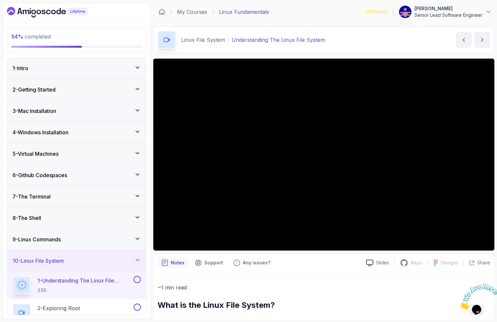
scroll to position [47, 0]
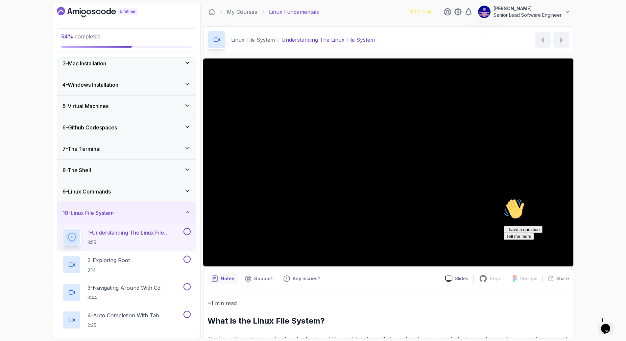
click at [76, 166] on h3 "8 - The Shell" at bounding box center [76, 170] width 29 height 8
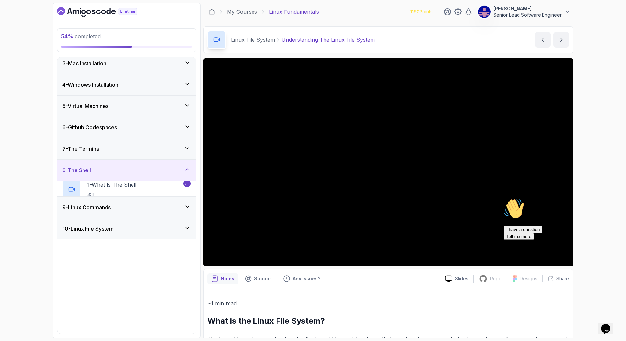
scroll to position [0, 0]
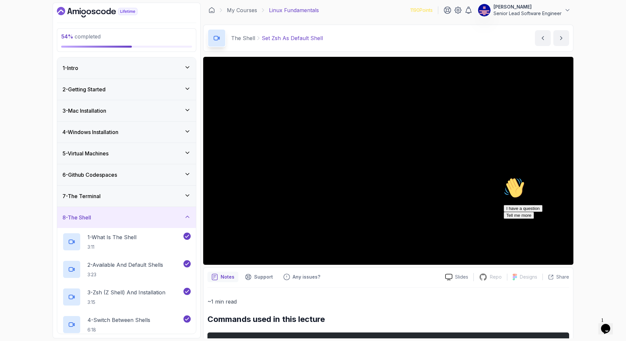
scroll to position [2, 0]
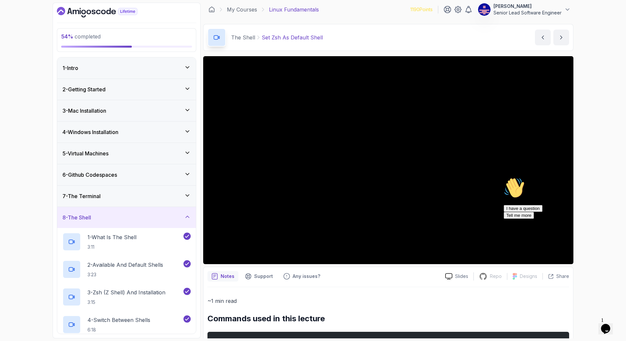
click at [387, 267] on div "Notes Support Any issues? Slides Repo Repository not available Designs Design n…" at bounding box center [388, 324] width 370 height 114
click at [441, 314] on h2 "Commands used in this lecture" at bounding box center [388, 319] width 362 height 11
click at [123, 289] on p "3 - Zsh (Z Shell) And Installation" at bounding box center [126, 293] width 78 height 8
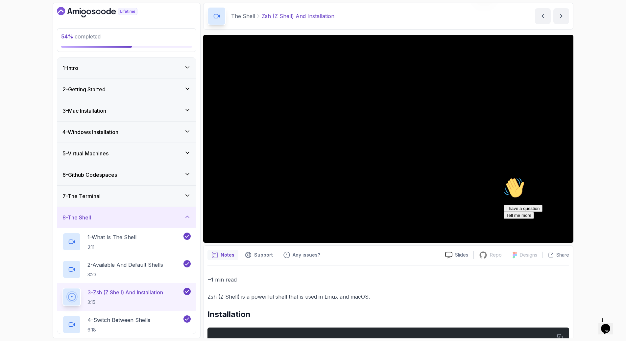
scroll to position [54, 0]
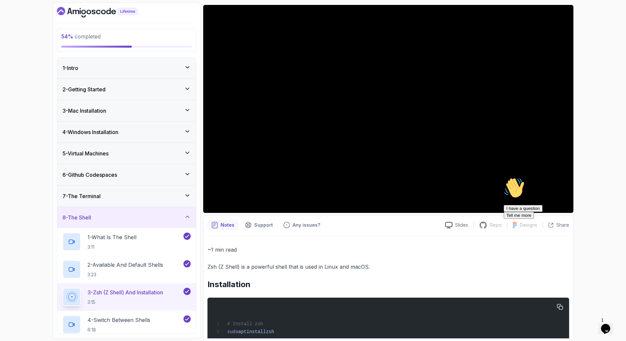
click at [486, 302] on div "# Install zsh sudo apt install zsh" at bounding box center [388, 320] width 351 height 36
click at [497, 178] on icon "Chat attention grabber" at bounding box center [504, 178] width 0 height 0
click at [497, 304] on icon "button" at bounding box center [560, 307] width 6 height 6
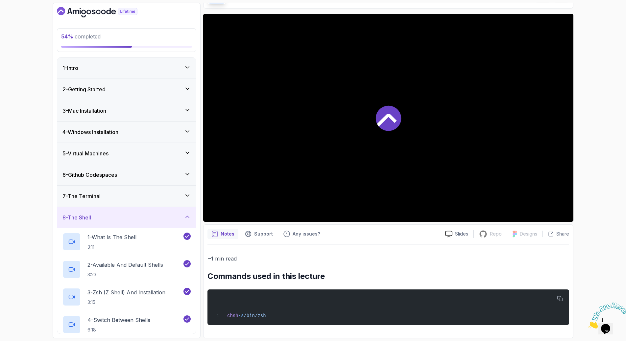
scroll to position [2, 0]
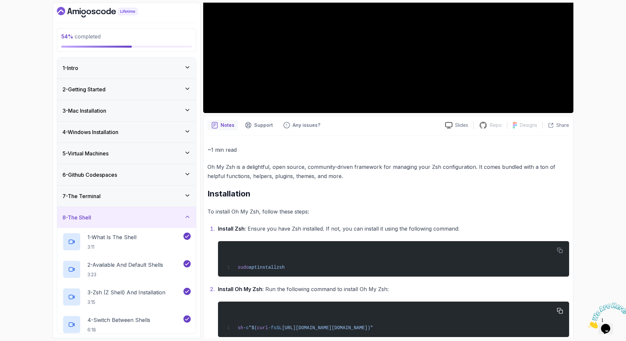
scroll to position [157, 0]
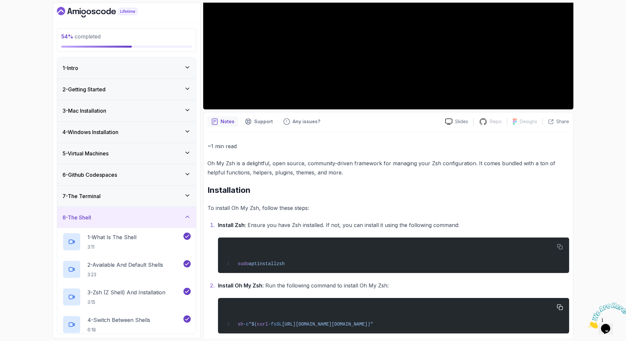
drag, startPoint x: 229, startPoint y: 252, endPoint x: 427, endPoint y: 253, distance: 198.6
click at [427, 302] on div "sh -c "$( curl -fsSL [URL][DOMAIN_NAME][DOMAIN_NAME])"" at bounding box center [393, 316] width 341 height 28
copy span "sh -c "$( curl -fsSL [URL][DOMAIN_NAME][DOMAIN_NAME])""
drag, startPoint x: 274, startPoint y: 298, endPoint x: 228, endPoint y: 297, distance: 46.0
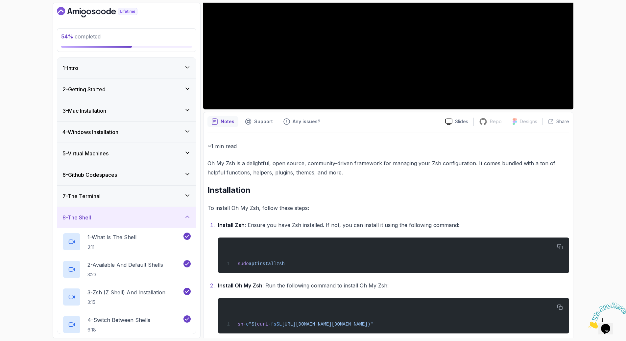
copy span "chsh -s $( which zsh )"
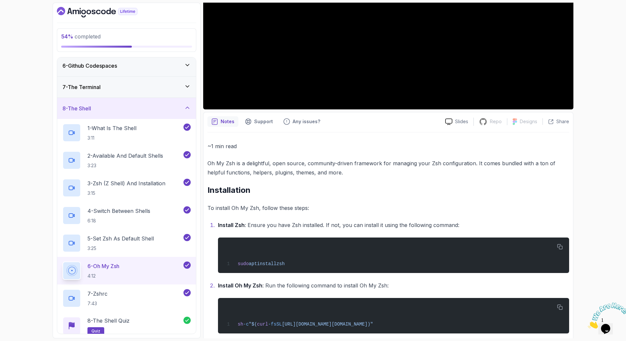
scroll to position [110, 0]
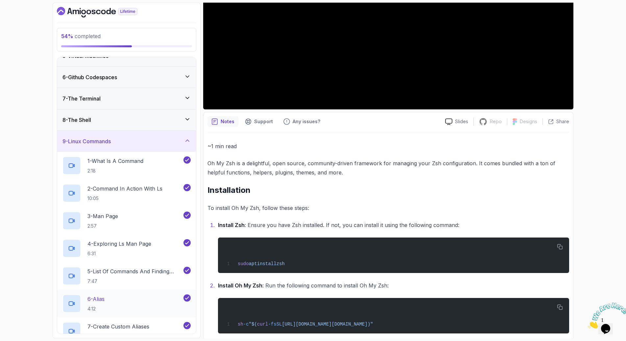
scroll to position [86, 0]
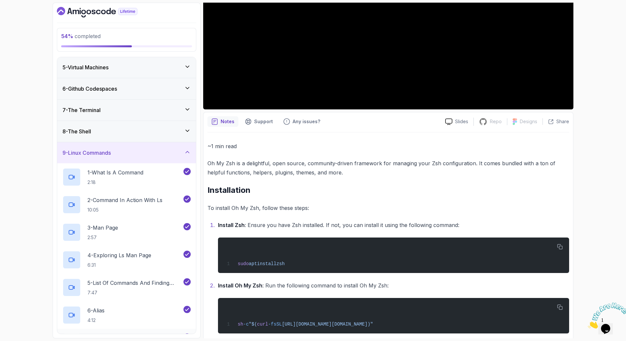
click at [119, 321] on p "7 - Create Custom Aliases" at bounding box center [118, 338] width 62 height 8
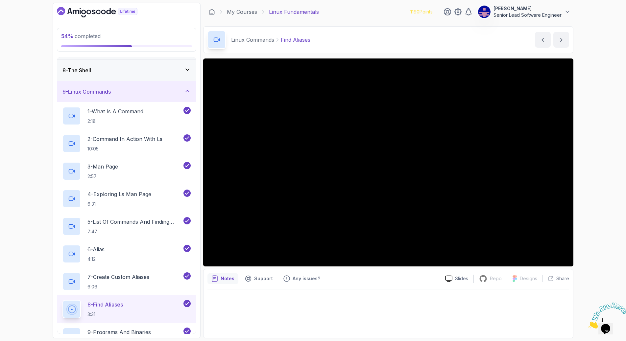
scroll to position [169, 0]
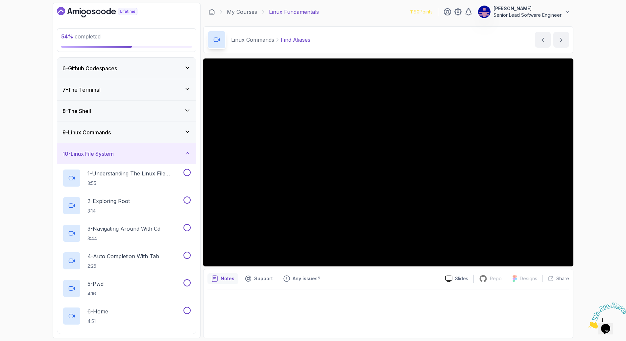
scroll to position [97, 0]
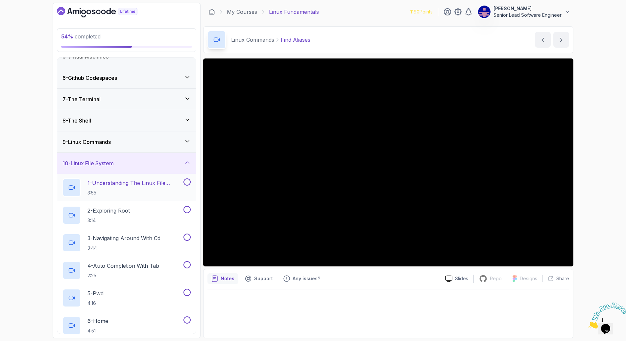
click at [112, 179] on p "1 - Understanding The Linux File System" at bounding box center [134, 183] width 95 height 8
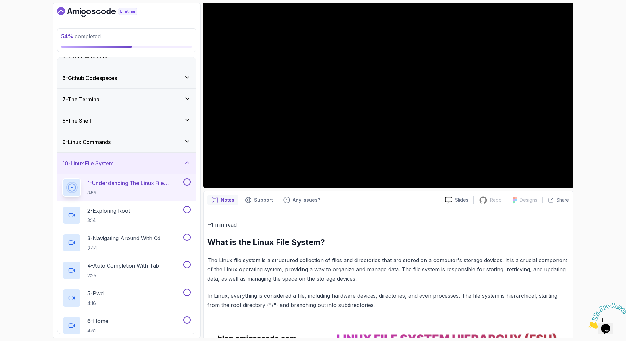
scroll to position [67, 0]
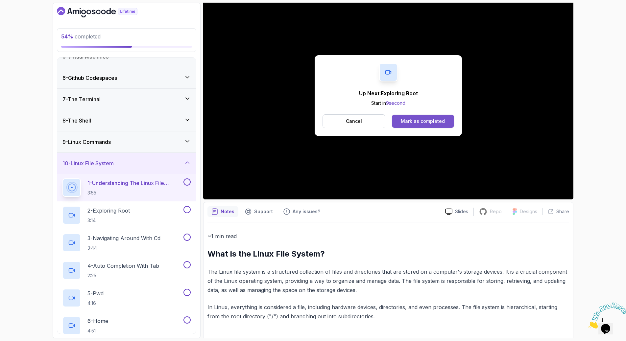
click at [415, 118] on div "Mark as completed" at bounding box center [423, 121] width 44 height 7
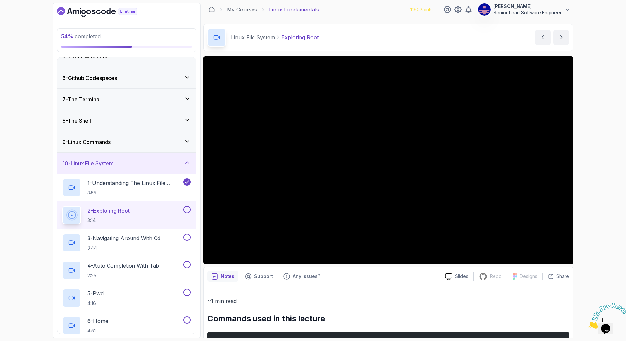
scroll to position [1, 0]
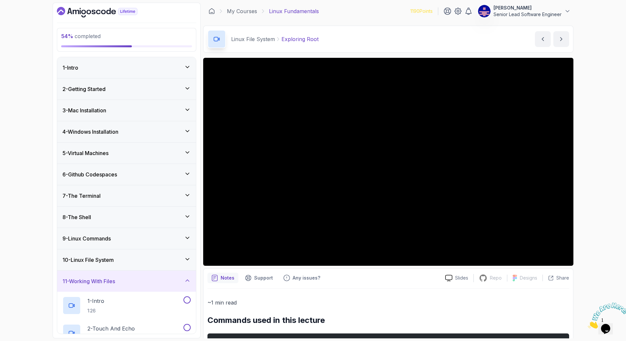
scroll to position [0, 0]
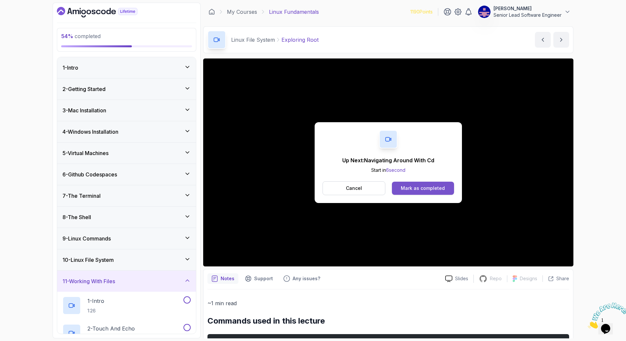
click at [403, 185] on div "Mark as completed" at bounding box center [423, 188] width 44 height 7
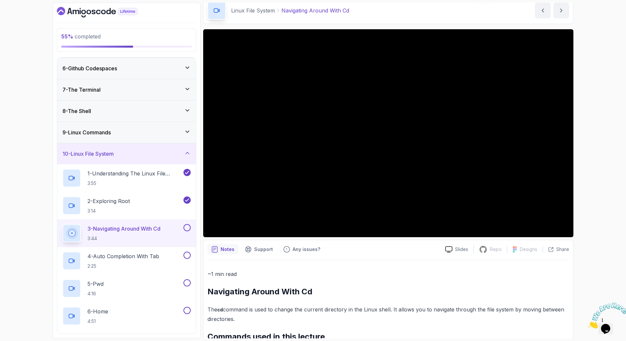
scroll to position [0, 0]
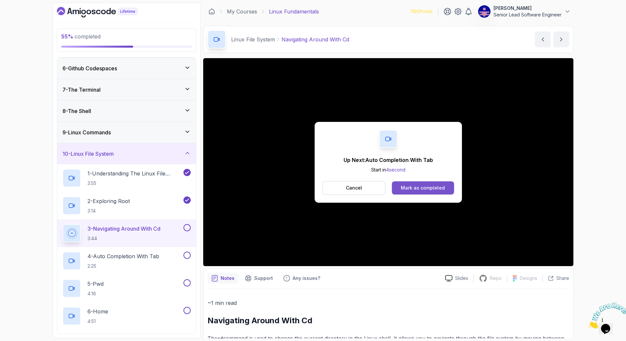
click at [418, 185] on div "Mark as completed" at bounding box center [423, 188] width 44 height 7
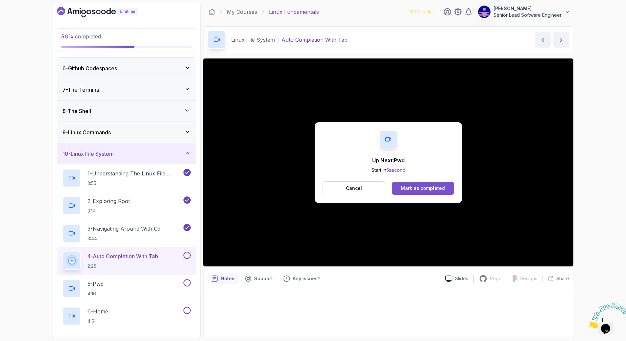
click at [417, 182] on button "Mark as completed" at bounding box center [423, 188] width 62 height 13
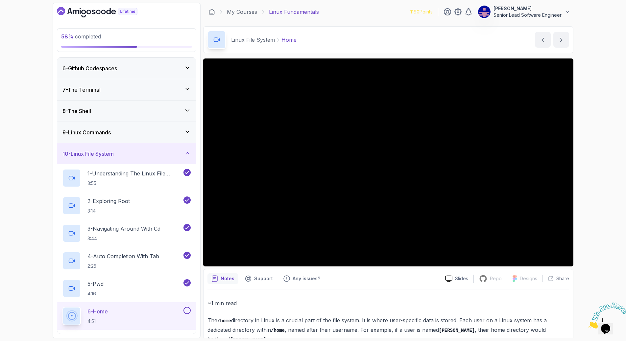
click at [497, 147] on div "58 % completed 1 - Intro 2 - Getting Started 3 - Mac Installation 4 - Windows I…" at bounding box center [313, 170] width 626 height 341
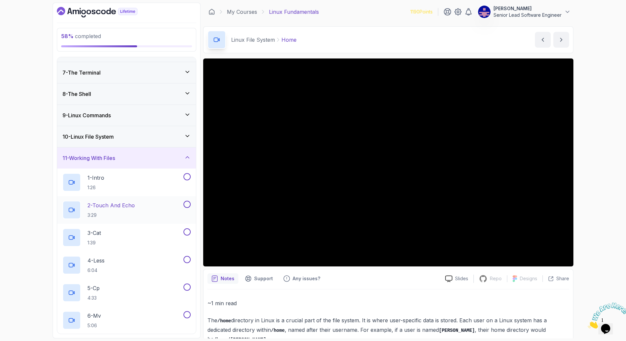
scroll to position [148, 0]
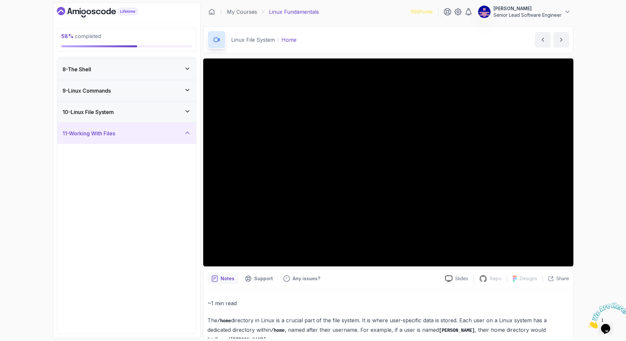
scroll to position [0, 0]
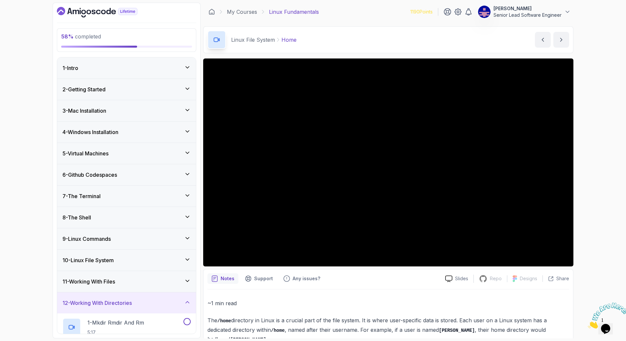
click at [193, 250] on div "10 - Linux File System" at bounding box center [126, 260] width 139 height 21
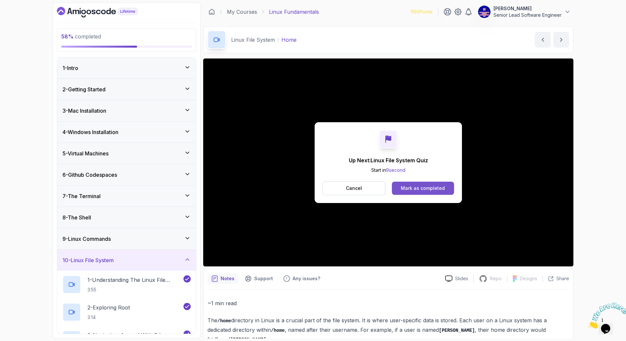
click at [417, 185] on div "Mark as completed" at bounding box center [423, 188] width 44 height 7
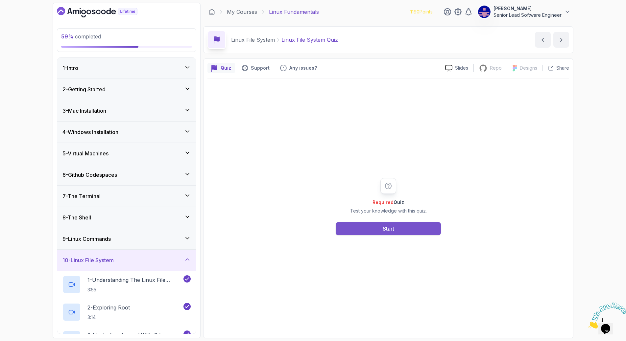
click at [417, 222] on button "Start" at bounding box center [388, 228] width 105 height 13
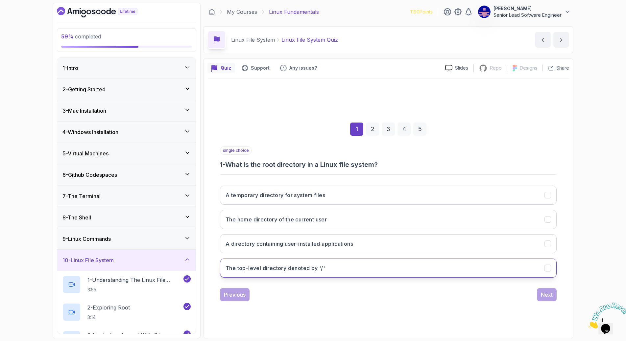
click at [410, 259] on button "The top-level directory denoted by '/'" at bounding box center [388, 268] width 337 height 19
click at [497, 288] on button "Next" at bounding box center [547, 294] width 20 height 13
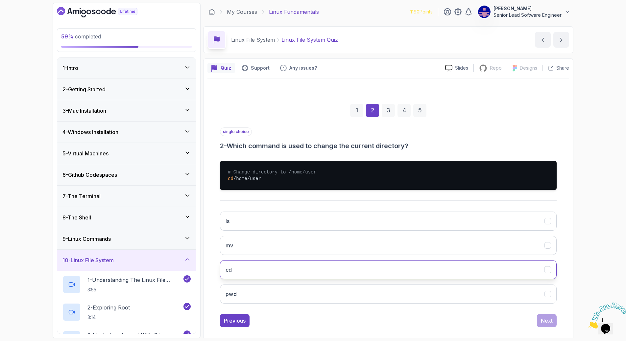
click at [405, 260] on button "cd" at bounding box center [388, 269] width 337 height 19
click at [497, 317] on div "Next" at bounding box center [547, 321] width 12 height 8
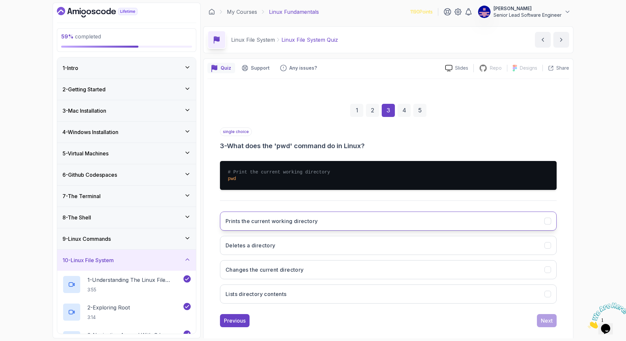
click at [340, 212] on button "Prints the current working directory" at bounding box center [388, 221] width 337 height 19
click at [497, 317] on div "Next" at bounding box center [547, 321] width 12 height 8
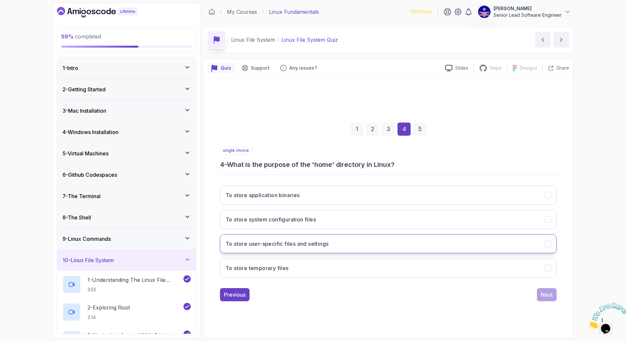
click at [413, 234] on button "To store user-specific files and settings" at bounding box center [388, 243] width 337 height 19
click at [497, 291] on div "Next" at bounding box center [547, 295] width 12 height 8
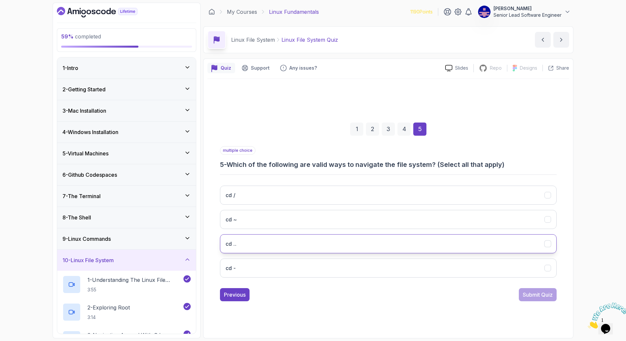
click at [441, 234] on button "cd .." at bounding box center [388, 243] width 337 height 19
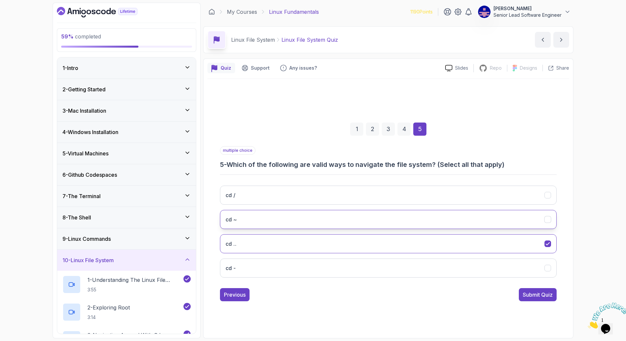
click at [441, 210] on button "cd ~" at bounding box center [388, 219] width 337 height 19
click at [497, 291] on div "Submit Quiz" at bounding box center [538, 295] width 30 height 8
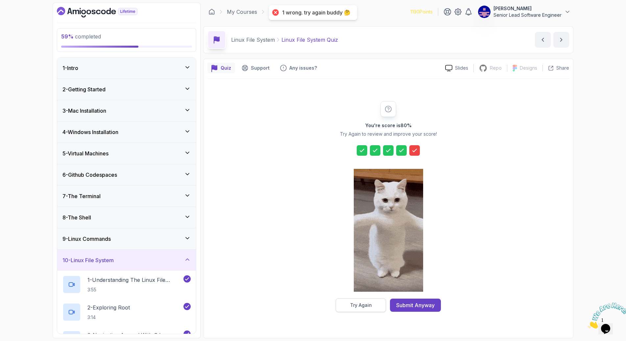
click at [371, 302] on div "Try Again" at bounding box center [361, 305] width 22 height 7
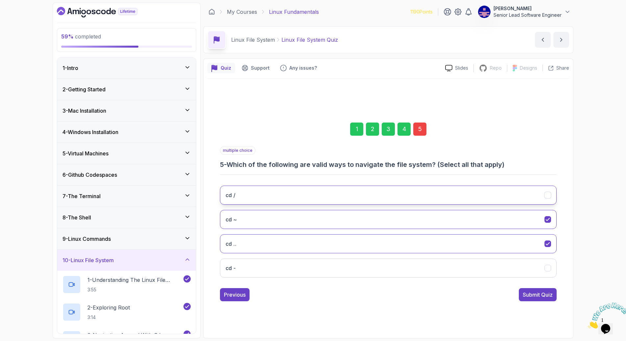
click at [497, 186] on button "cd /" at bounding box center [388, 195] width 337 height 19
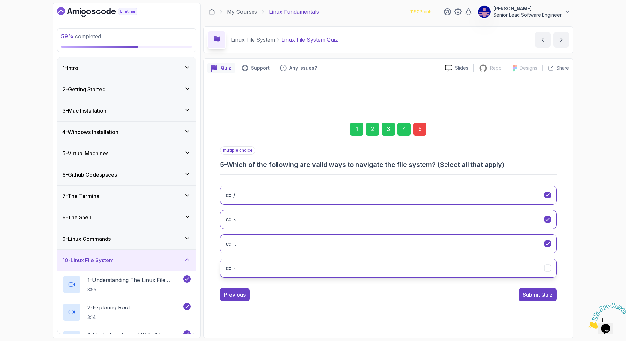
click at [497, 265] on div "cd -" at bounding box center [548, 268] width 7 height 7
click at [497, 291] on div "Submit Quiz" at bounding box center [538, 295] width 30 height 8
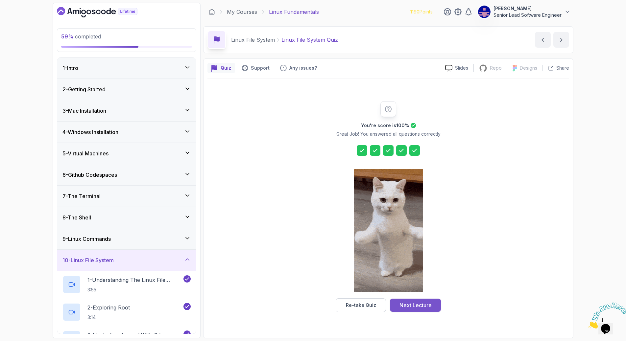
click at [420, 302] on div "Next Lecture" at bounding box center [416, 306] width 32 height 8
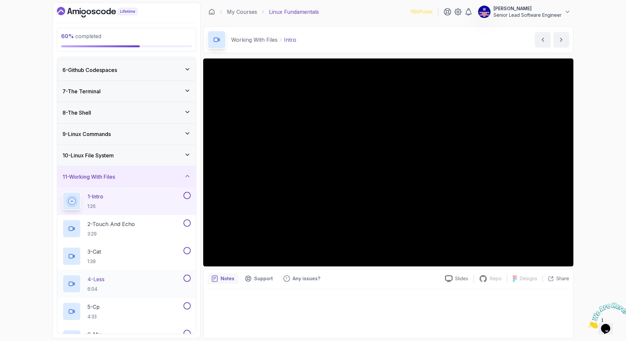
scroll to position [148, 0]
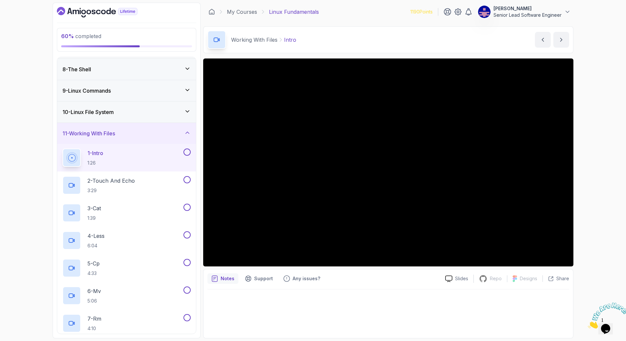
click at [430, 290] on div at bounding box center [388, 312] width 362 height 45
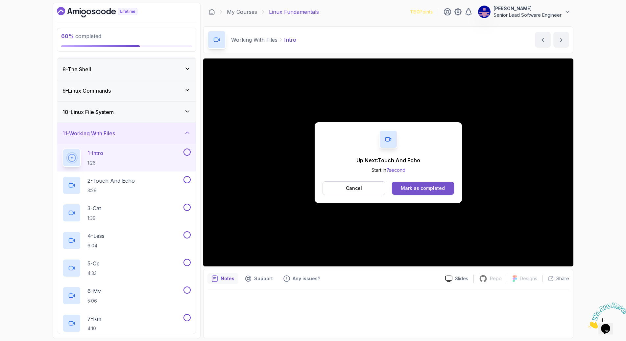
click at [405, 182] on button "Mark as completed" at bounding box center [423, 188] width 62 height 13
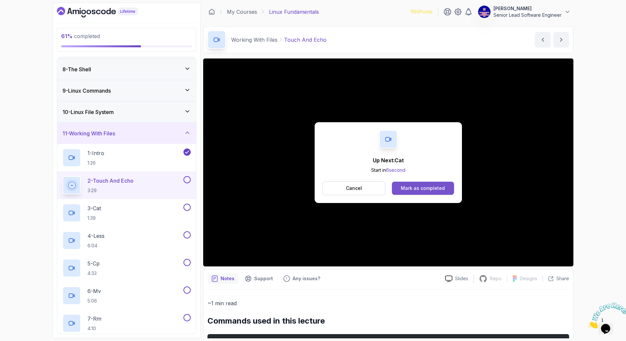
click at [417, 185] on div "Mark as completed" at bounding box center [423, 188] width 44 height 7
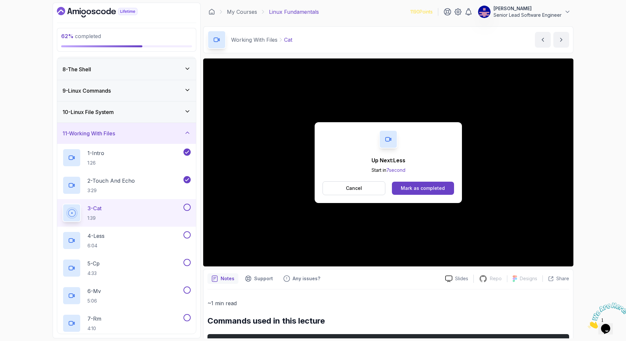
click at [417, 185] on div "Mark as completed" at bounding box center [423, 188] width 44 height 7
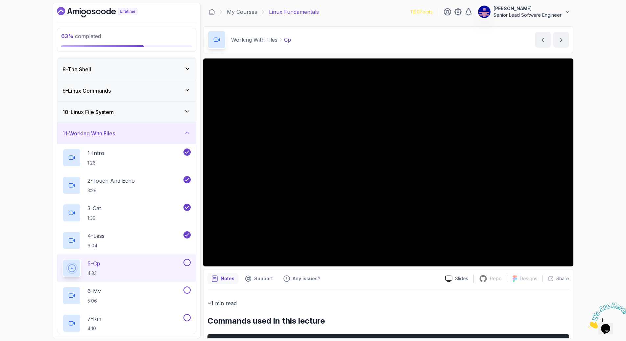
click at [186, 259] on button at bounding box center [186, 262] width 7 height 7
click at [188, 262] on icon at bounding box center [187, 263] width 4 height 3
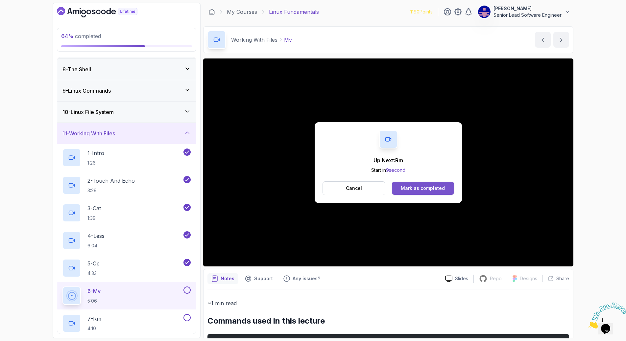
click at [403, 185] on div "Mark as completed" at bounding box center [423, 188] width 44 height 7
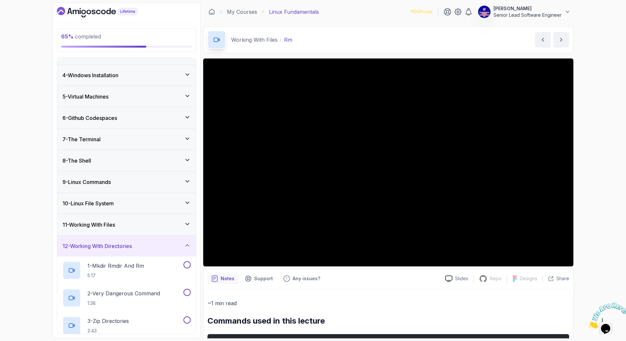
scroll to position [65, 0]
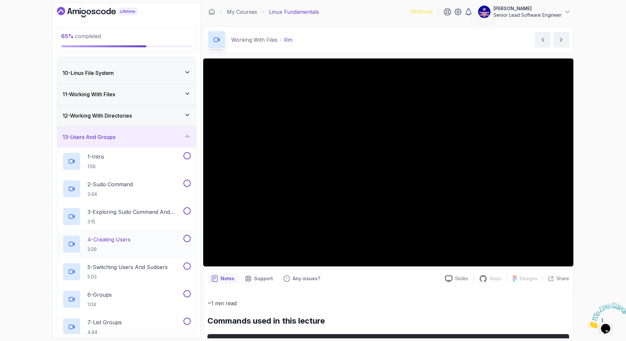
scroll to position [210, 0]
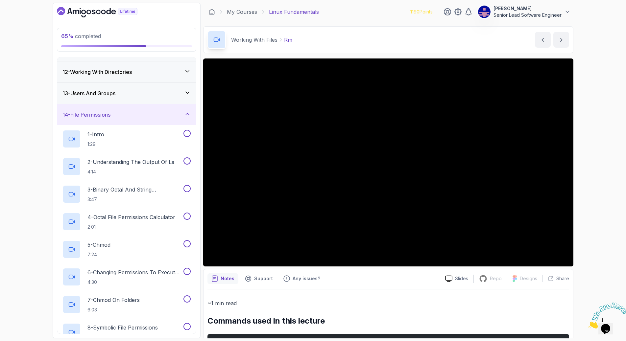
scroll to position [0, 0]
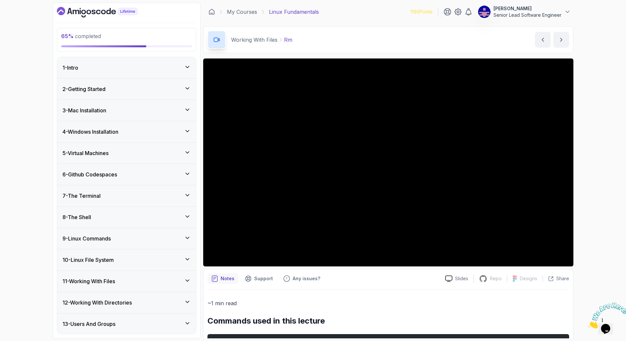
click at [151, 299] on div "12 - Working With Directories" at bounding box center [126, 303] width 128 height 8
click at [152, 278] on div "11 - Working With Files" at bounding box center [126, 282] width 128 height 8
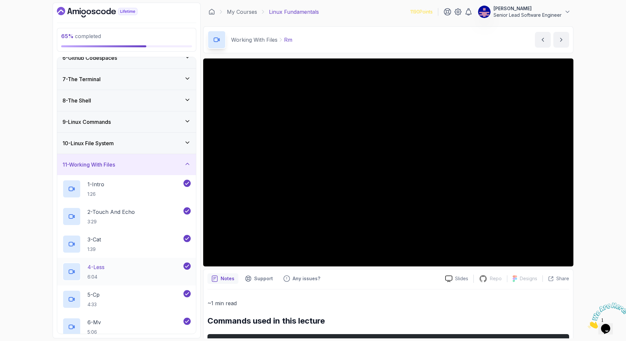
scroll to position [148, 0]
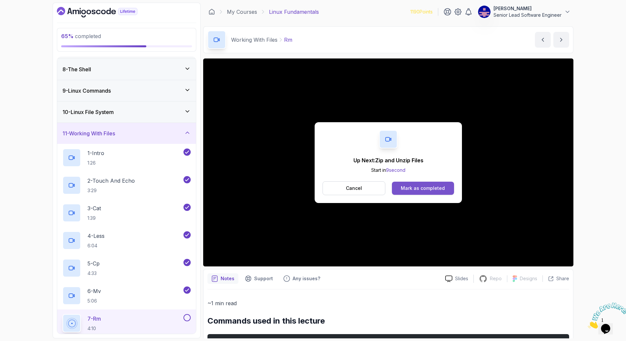
click at [424, 185] on div "Mark as completed" at bounding box center [423, 188] width 44 height 7
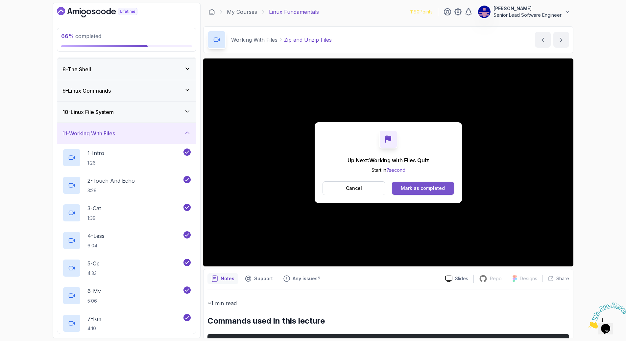
click at [404, 185] on div "Mark as completed" at bounding box center [423, 188] width 44 height 7
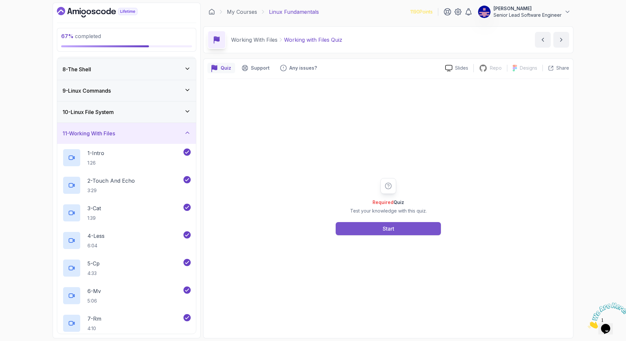
click at [379, 222] on button "Start" at bounding box center [388, 228] width 105 height 13
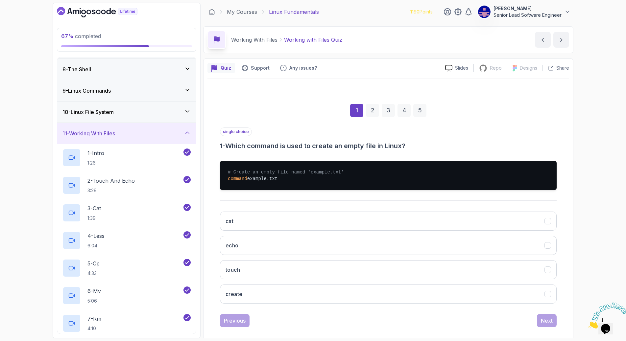
drag, startPoint x: 329, startPoint y: 241, endPoint x: 383, endPoint y: 252, distance: 55.4
click at [332, 260] on button "touch" at bounding box center [388, 269] width 337 height 19
click at [497, 314] on button "Next" at bounding box center [547, 320] width 20 height 13
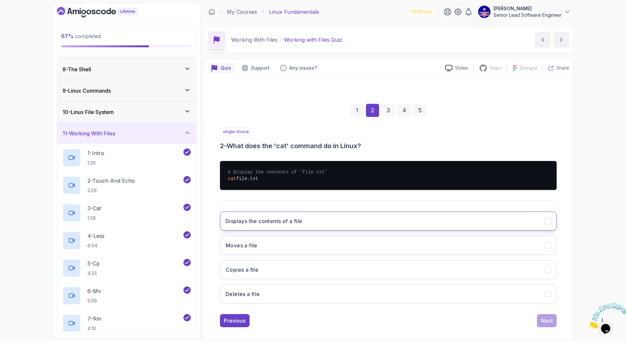
click at [333, 212] on button "Displays the contents of a file" at bounding box center [388, 221] width 337 height 19
click at [497, 317] on div "Next" at bounding box center [547, 321] width 12 height 8
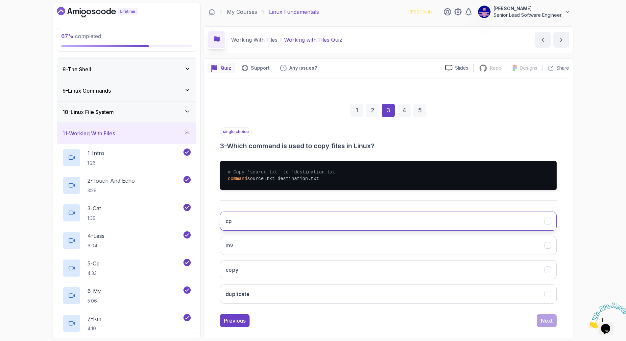
click at [431, 212] on button "cp" at bounding box center [388, 221] width 337 height 19
click at [497, 317] on div "Next" at bounding box center [547, 321] width 12 height 8
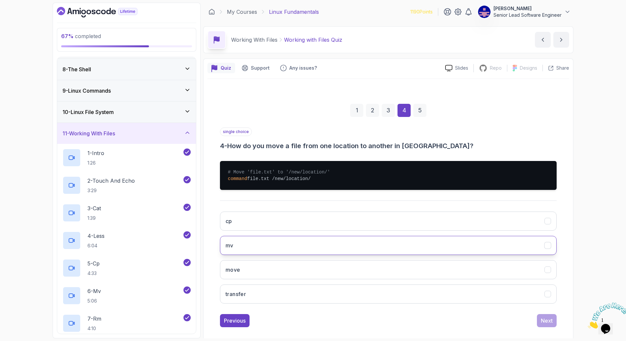
click at [421, 236] on button "mv" at bounding box center [388, 245] width 337 height 19
click at [497, 317] on div "Next" at bounding box center [547, 321] width 12 height 8
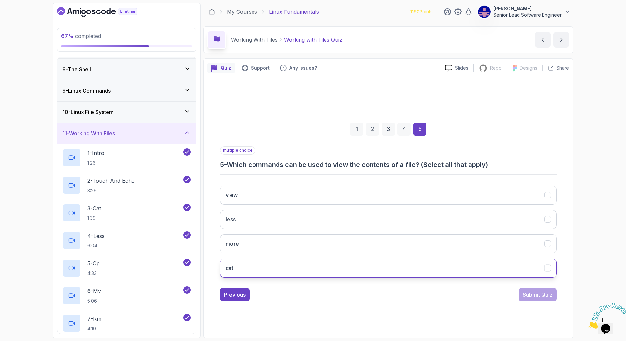
click at [437, 259] on button "cat" at bounding box center [388, 268] width 337 height 19
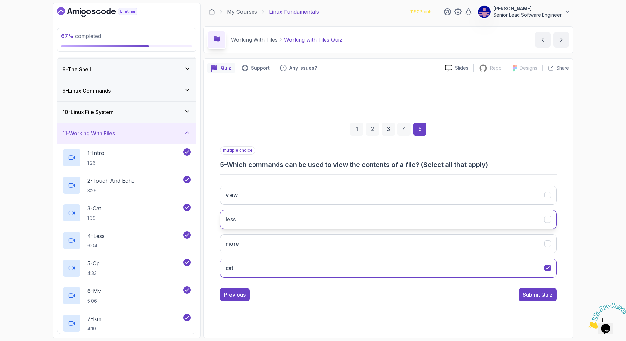
click at [436, 210] on button "less" at bounding box center [388, 219] width 337 height 19
click at [432, 234] on button "more" at bounding box center [388, 243] width 337 height 19
click at [497, 291] on div "Submit Quiz" at bounding box center [538, 295] width 30 height 8
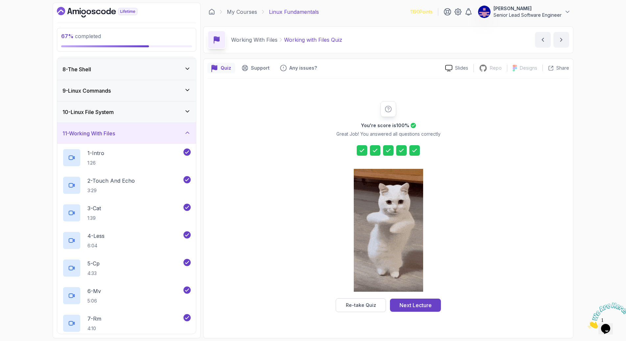
click at [416, 302] on div "Next Lecture" at bounding box center [416, 306] width 32 height 8
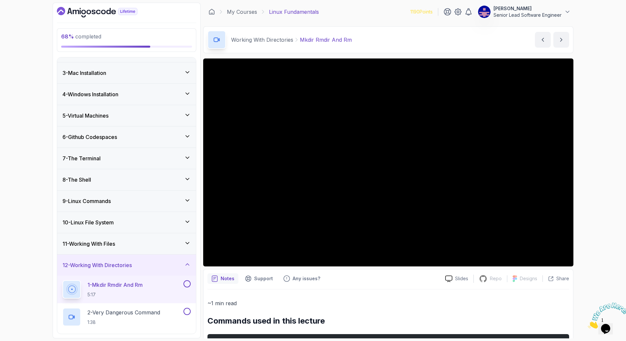
scroll to position [65, 0]
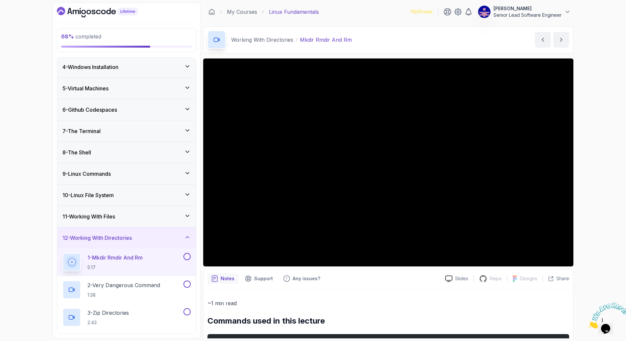
click at [187, 213] on icon at bounding box center [187, 216] width 7 height 7
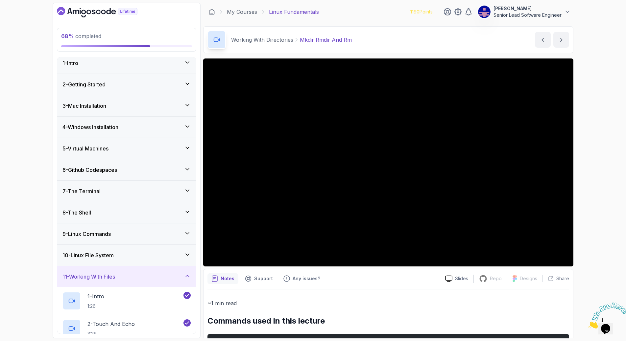
scroll to position [12, 0]
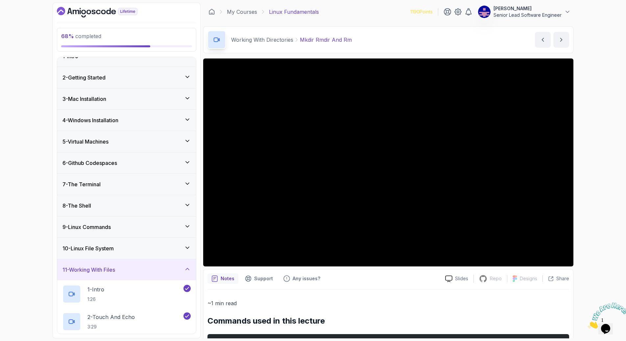
click at [187, 266] on icon at bounding box center [187, 269] width 7 height 7
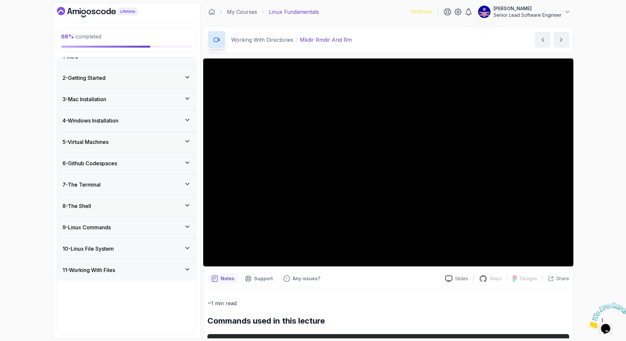
scroll to position [0, 0]
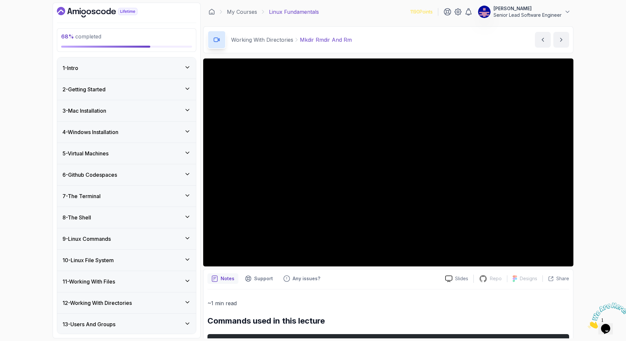
click at [191, 278] on icon at bounding box center [187, 281] width 7 height 7
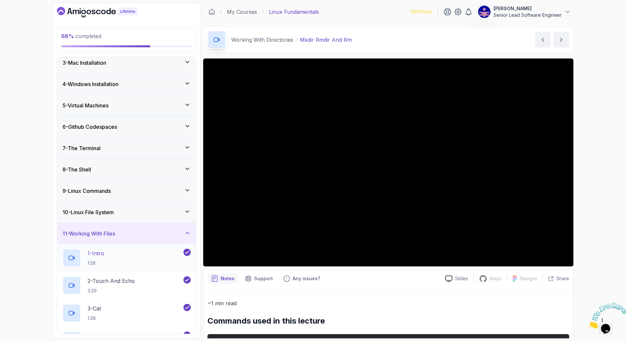
scroll to position [49, 0]
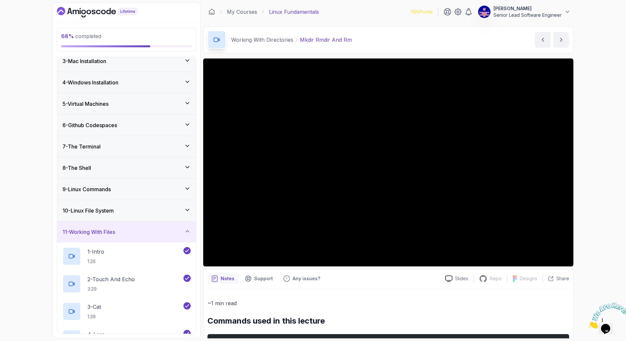
click at [187, 228] on icon at bounding box center [187, 231] width 7 height 7
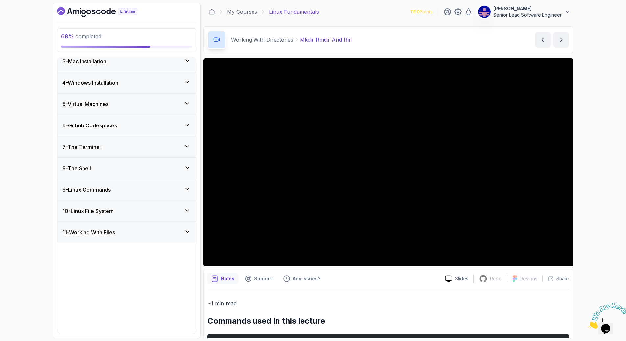
scroll to position [0, 0]
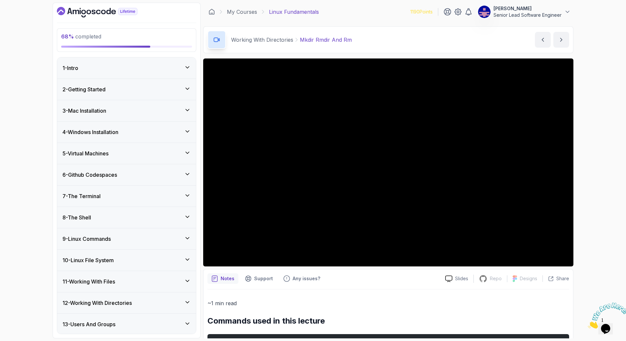
click at [188, 299] on icon at bounding box center [187, 302] width 7 height 7
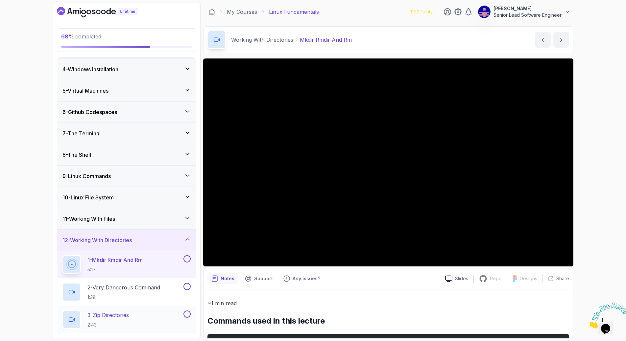
scroll to position [65, 0]
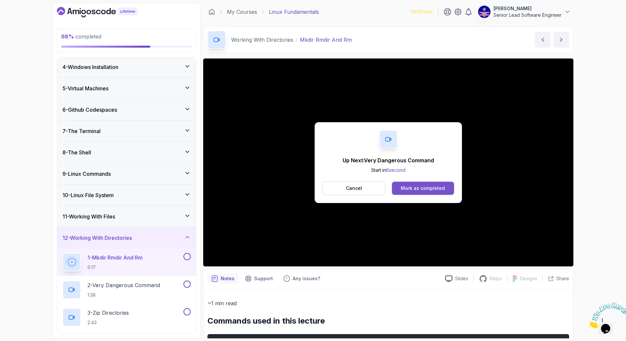
click at [418, 182] on button "Mark as completed" at bounding box center [423, 188] width 62 height 13
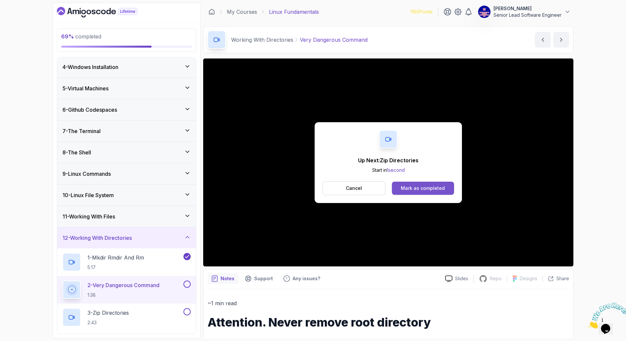
click at [418, 185] on div "Mark as completed" at bounding box center [423, 188] width 44 height 7
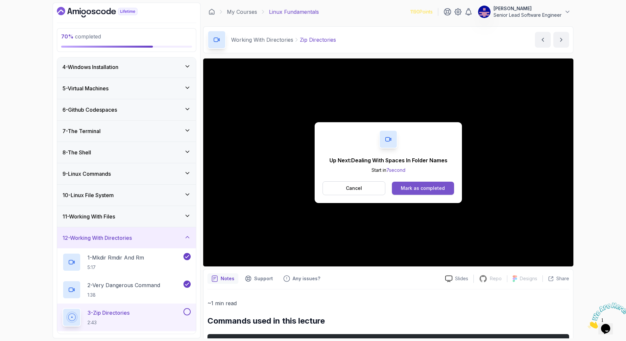
click at [410, 185] on div "Mark as completed" at bounding box center [423, 188] width 44 height 7
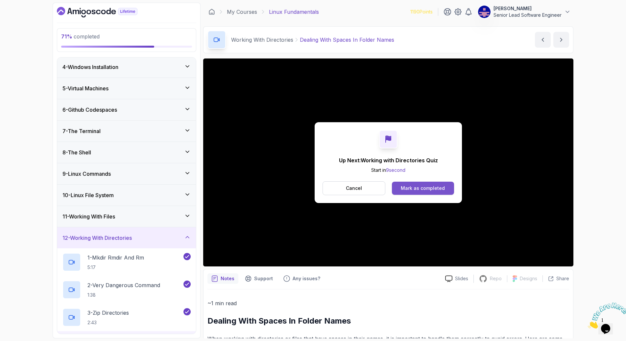
click at [414, 185] on div "Mark as completed" at bounding box center [423, 188] width 44 height 7
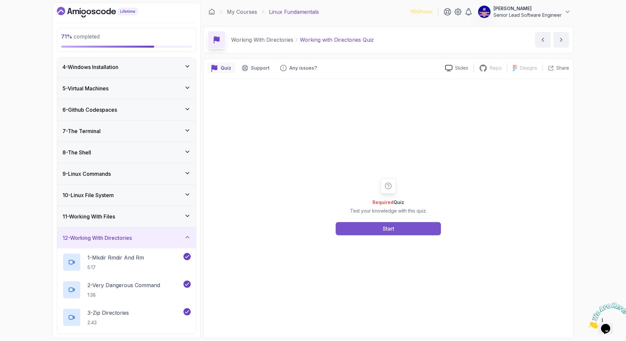
click at [374, 222] on button "Start" at bounding box center [388, 228] width 105 height 13
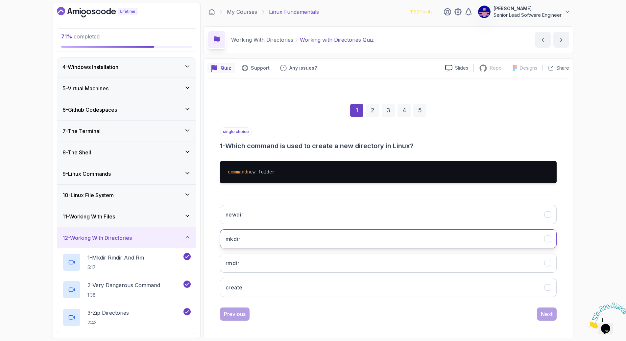
click at [300, 230] on button "mkdir" at bounding box center [388, 239] width 337 height 19
click at [497, 310] on div "Next" at bounding box center [547, 314] width 12 height 8
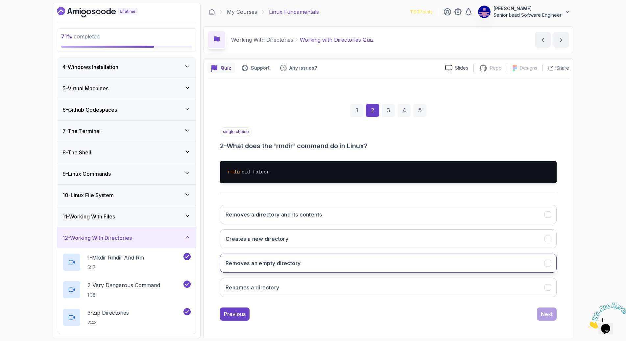
click at [301, 259] on h3 "Removes an empty directory" at bounding box center [263, 263] width 75 height 8
click at [497, 310] on div "Next" at bounding box center [547, 314] width 12 height 8
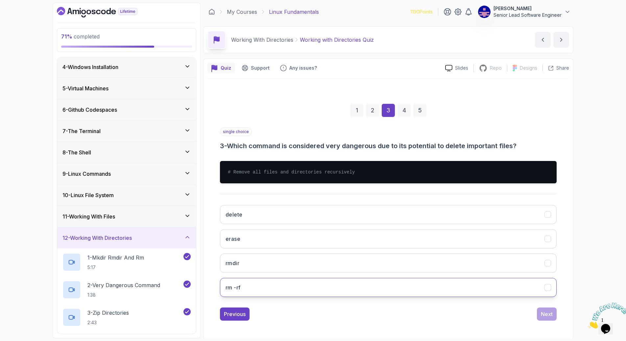
click at [358, 278] on button "rm -rf" at bounding box center [388, 287] width 337 height 19
click at [497, 308] on button "Next" at bounding box center [547, 314] width 20 height 13
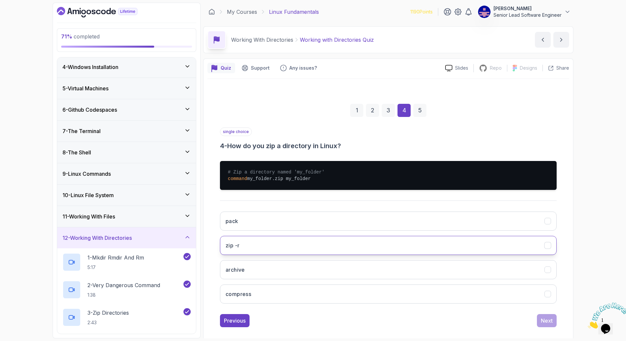
click at [334, 236] on button "zip -r" at bounding box center [388, 245] width 337 height 19
click at [497, 314] on button "Next" at bounding box center [547, 320] width 20 height 13
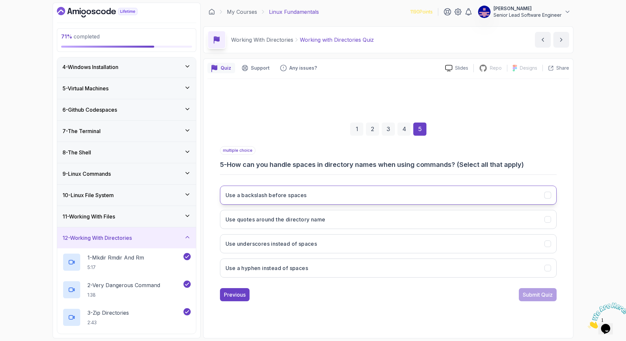
click at [279, 191] on h3 "Use a backslash before spaces" at bounding box center [266, 195] width 81 height 8
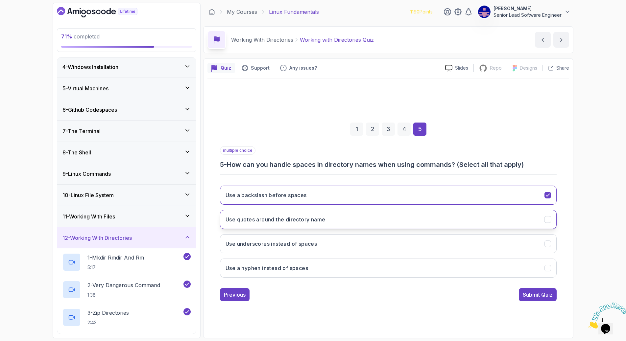
click at [302, 216] on h3 "Use quotes around the directory name" at bounding box center [276, 220] width 100 height 8
click at [361, 234] on button "Use underscores instead of spaces" at bounding box center [388, 243] width 337 height 19
click at [363, 259] on button "Use a hyphen instead of spaces" at bounding box center [388, 268] width 337 height 19
click at [497, 291] on div "Submit Quiz" at bounding box center [538, 295] width 30 height 8
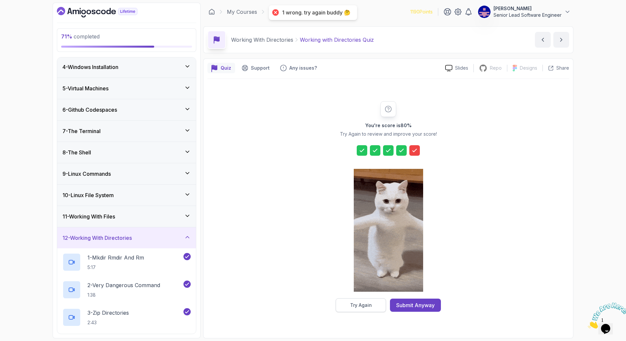
click at [372, 302] on div "Try Again" at bounding box center [361, 305] width 22 height 7
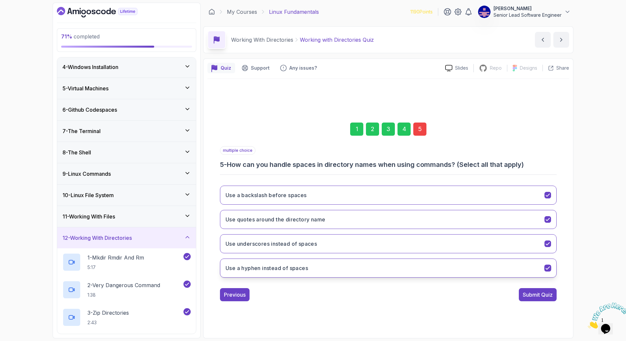
drag, startPoint x: 506, startPoint y: 242, endPoint x: 508, endPoint y: 239, distance: 3.6
click at [497, 265] on icon "Use a hyphen instead of spaces" at bounding box center [548, 268] width 6 height 6
click at [497, 241] on icon "Use underscores instead of spaces" at bounding box center [548, 244] width 6 height 6
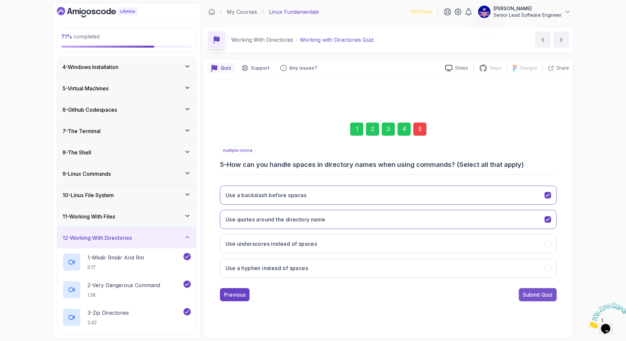
click at [497, 291] on div "Submit Quiz" at bounding box center [538, 295] width 30 height 8
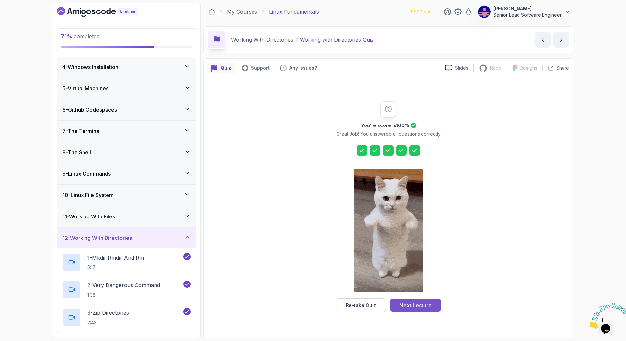
click at [400, 302] on div "Next Lecture" at bounding box center [416, 306] width 32 height 8
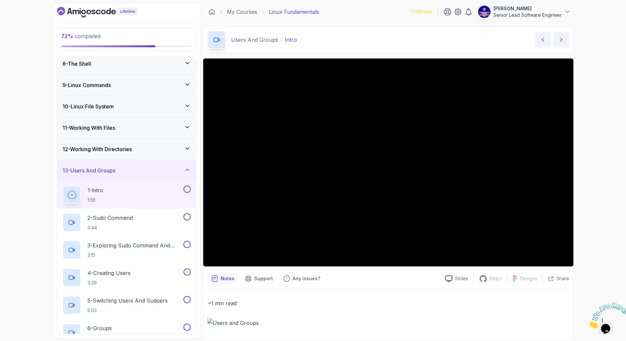
scroll to position [157, 0]
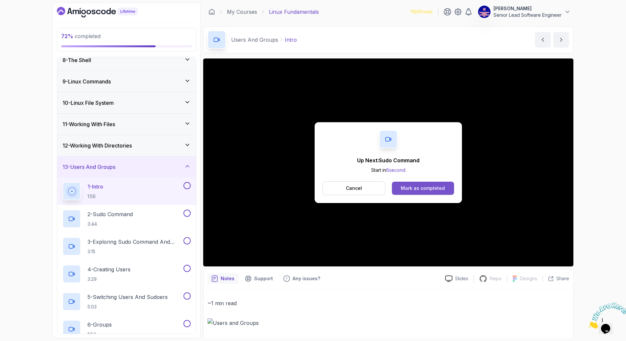
click at [415, 185] on div "Mark as completed" at bounding box center [423, 188] width 44 height 7
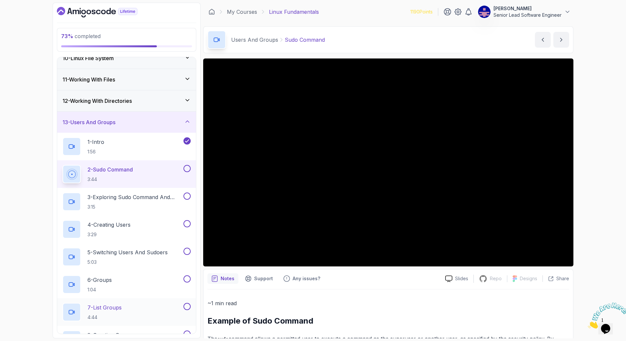
scroll to position [207, 0]
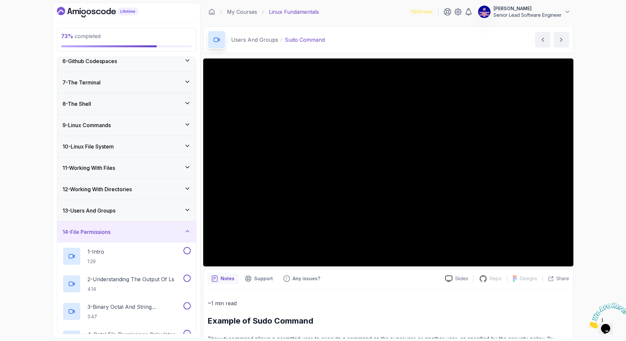
scroll to position [37, 0]
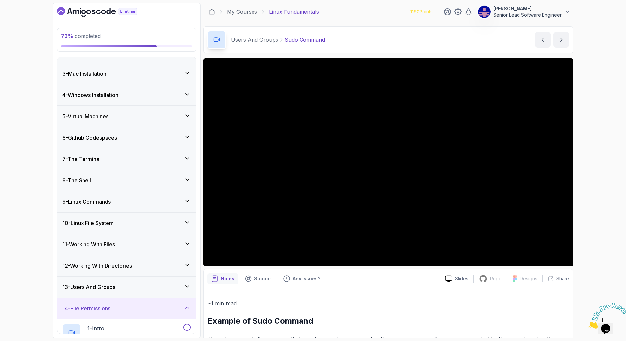
click at [173, 283] on div "13 - Users And Groups" at bounding box center [126, 287] width 128 height 8
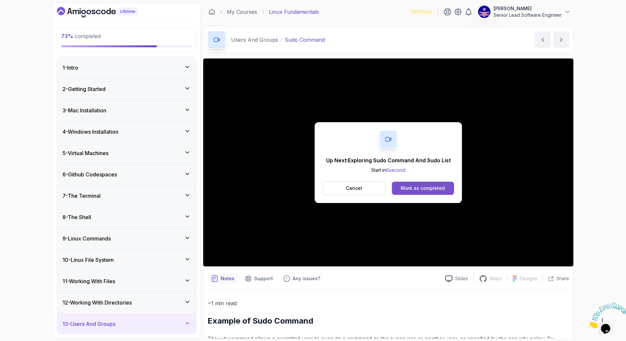
click at [419, 185] on div "Mark as completed" at bounding box center [423, 188] width 44 height 7
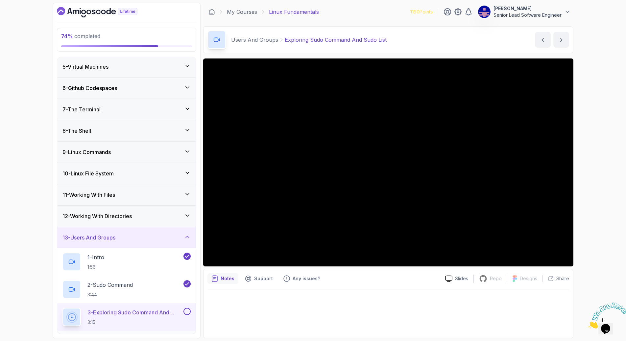
scroll to position [145, 0]
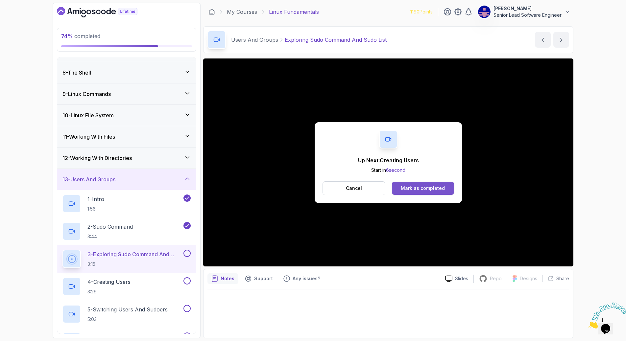
click at [409, 182] on button "Mark as completed" at bounding box center [423, 188] width 62 height 13
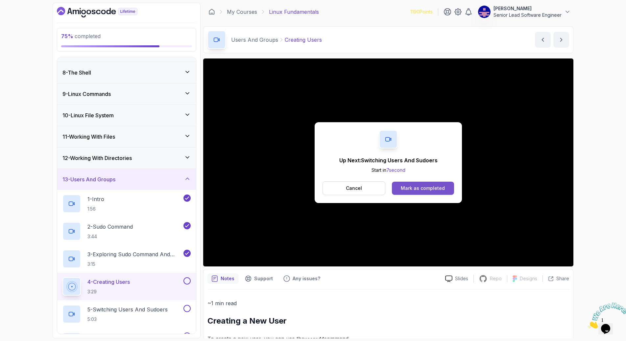
click at [402, 185] on div "Mark as completed" at bounding box center [423, 188] width 44 height 7
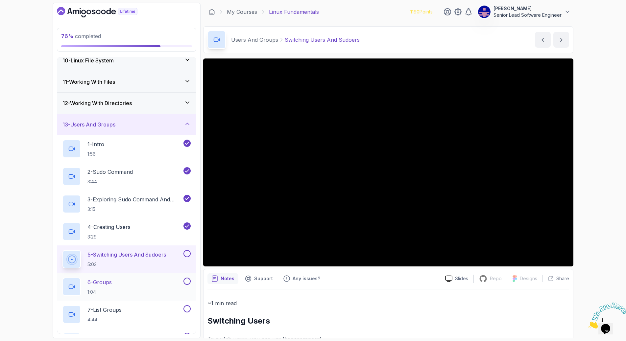
scroll to position [202, 0]
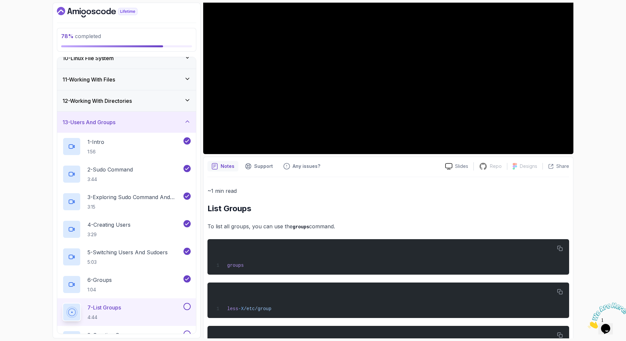
scroll to position [113, 0]
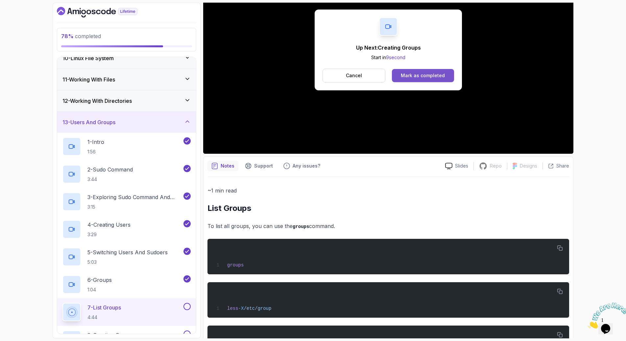
click at [414, 72] on div "Mark as completed" at bounding box center [423, 75] width 44 height 7
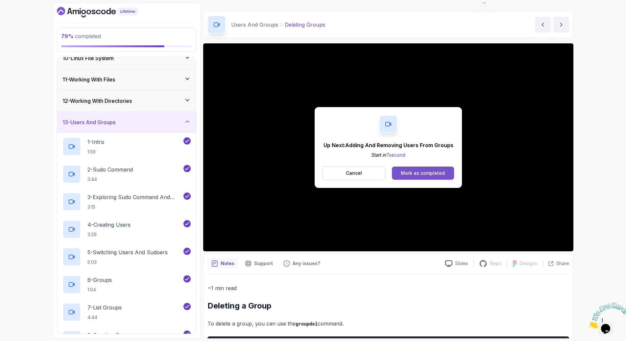
click at [418, 170] on div "Mark as completed" at bounding box center [423, 173] width 44 height 7
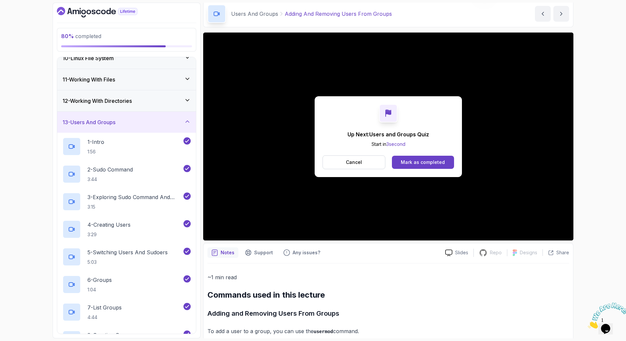
scroll to position [19, 0]
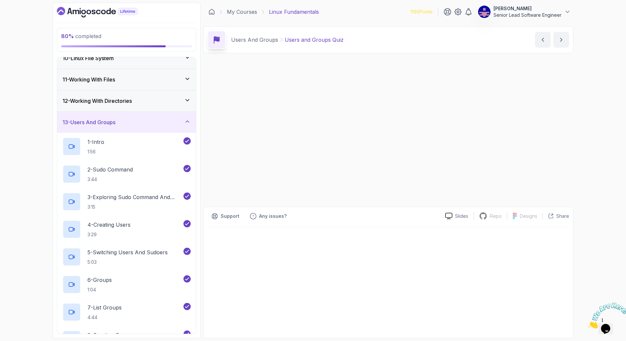
drag, startPoint x: 404, startPoint y: 147, endPoint x: 599, endPoint y: 156, distance: 195.2
click at [405, 147] on div "Up Next: Users and Groups Quiz Start in 0 second Cancel [PERSON_NAME] as comple…" at bounding box center [388, 199] width 370 height 280
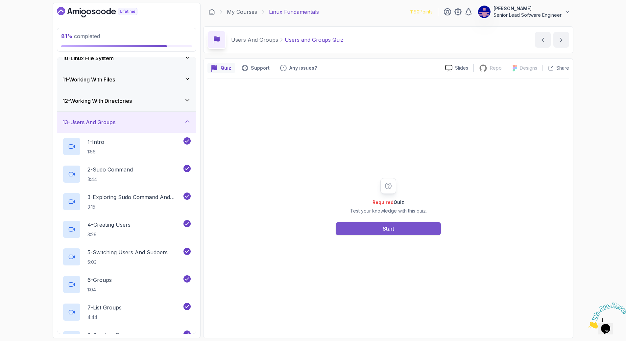
click at [379, 222] on button "Start" at bounding box center [388, 228] width 105 height 13
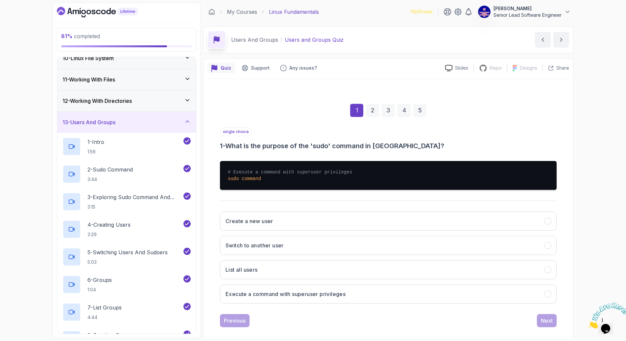
drag, startPoint x: 323, startPoint y: 260, endPoint x: 417, endPoint y: 274, distance: 94.5
click at [324, 290] on h3 "Execute a command with superuser privileges" at bounding box center [286, 294] width 120 height 8
click at [497, 317] on div "Next" at bounding box center [547, 321] width 12 height 8
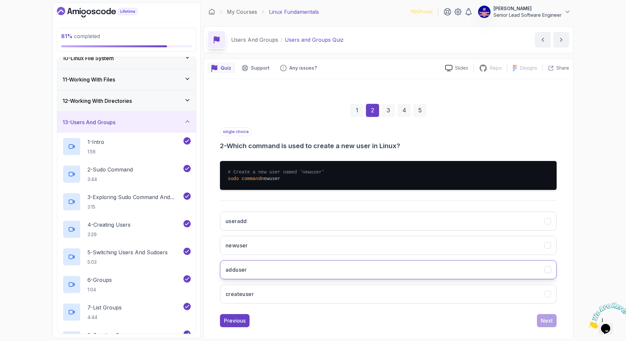
click at [295, 260] on button "adduser" at bounding box center [388, 269] width 337 height 19
click at [497, 317] on div "Next" at bounding box center [547, 321] width 12 height 8
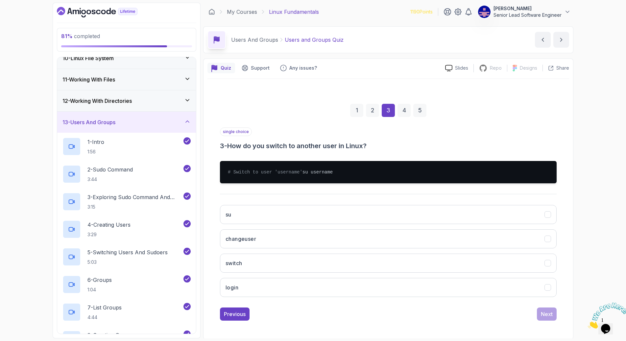
drag, startPoint x: 286, startPoint y: 206, endPoint x: 315, endPoint y: 213, distance: 29.6
click at [286, 205] on button "su" at bounding box center [388, 214] width 337 height 19
click at [497, 310] on div "Next" at bounding box center [547, 314] width 12 height 8
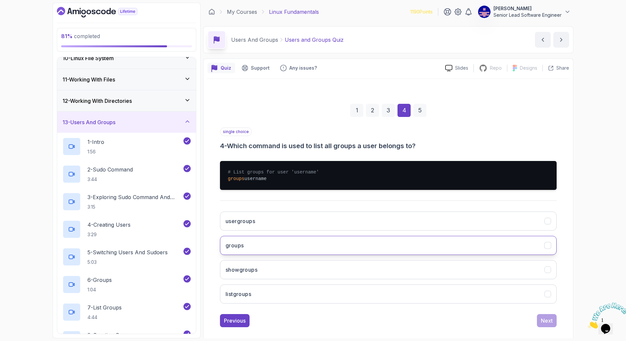
click at [497, 242] on div "groups" at bounding box center [548, 245] width 7 height 7
click at [497, 317] on div "Next" at bounding box center [547, 321] width 12 height 8
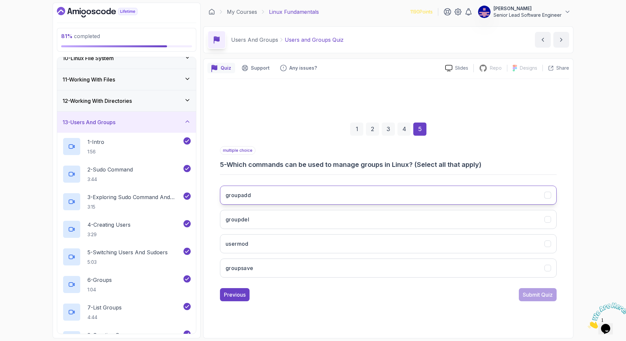
click at [497, 192] on icon "groupadd" at bounding box center [548, 195] width 6 height 6
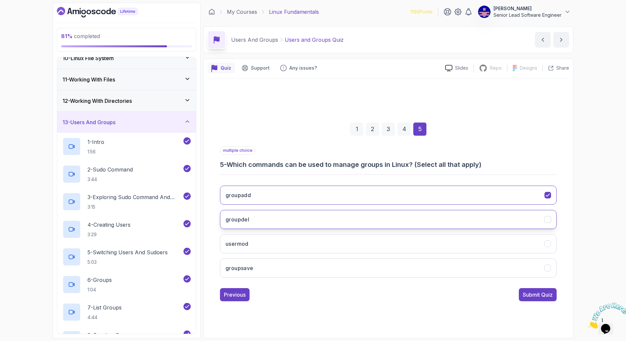
click at [497, 216] on icon "groupdel" at bounding box center [548, 219] width 6 height 6
click at [497, 291] on div "Submit Quiz" at bounding box center [538, 295] width 30 height 8
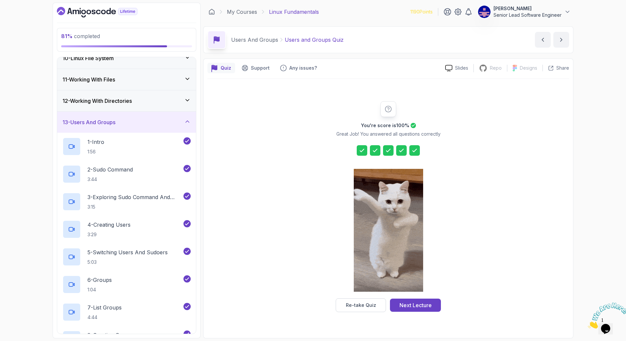
click at [402, 302] on div "Next Lecture" at bounding box center [416, 306] width 32 height 8
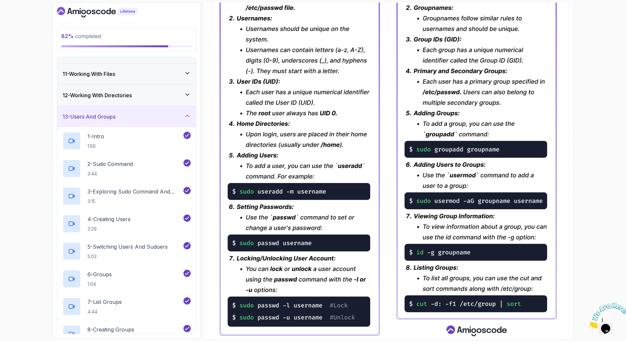
scroll to position [210, 0]
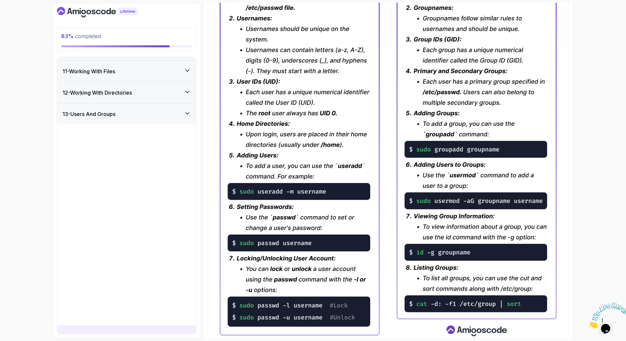
scroll to position [0, 0]
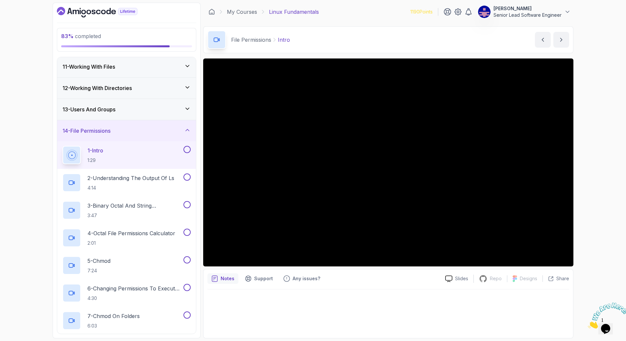
scroll to position [219, 0]
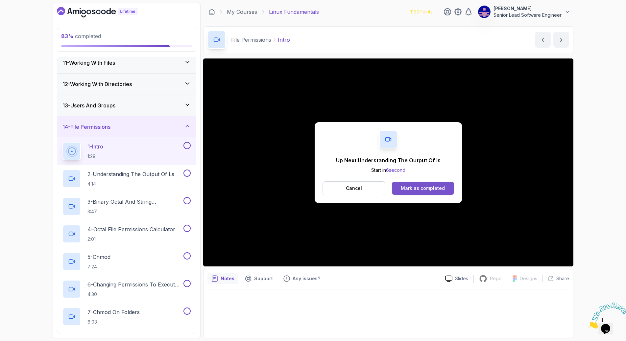
click at [413, 185] on div "Mark as completed" at bounding box center [423, 188] width 44 height 7
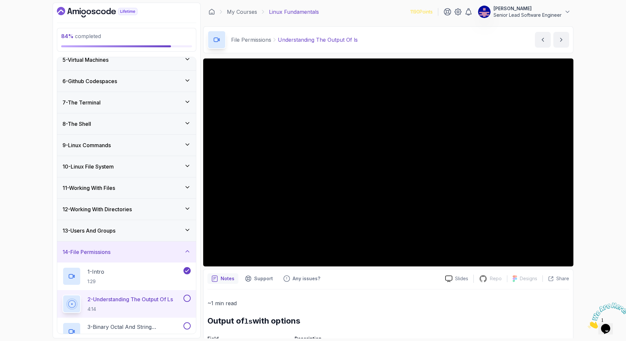
scroll to position [92, 0]
click at [113, 228] on div "13 - Users And Groups" at bounding box center [126, 232] width 128 height 8
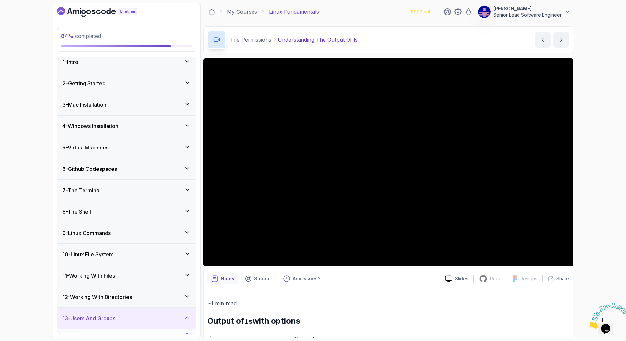
scroll to position [11, 0]
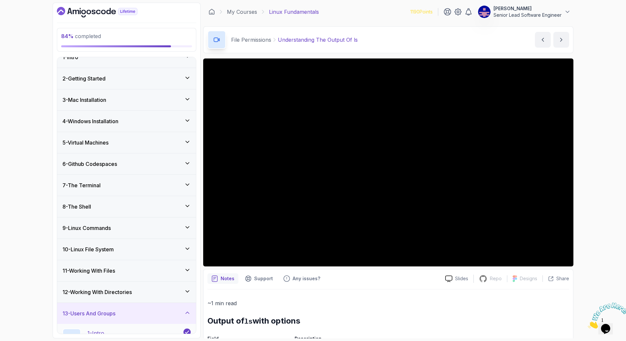
click at [91, 321] on p "1 - Intro" at bounding box center [95, 333] width 17 height 8
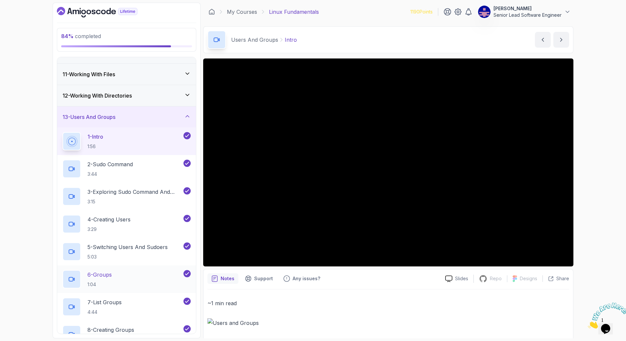
scroll to position [210, 0]
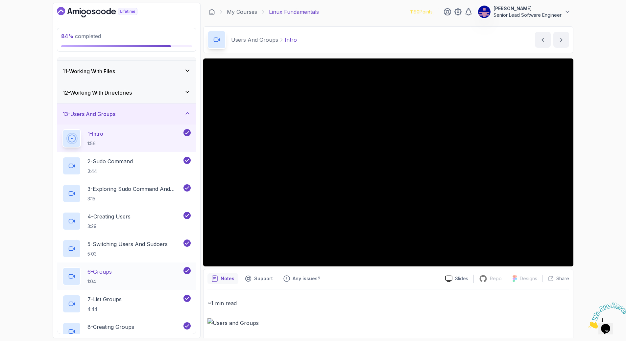
click at [101, 267] on div "6 - Groups 1:04" at bounding box center [122, 276] width 120 height 18
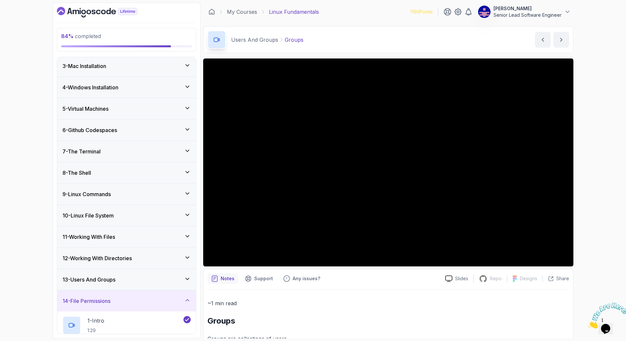
scroll to position [48, 0]
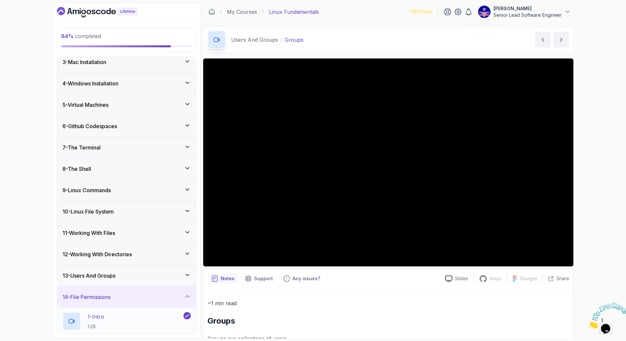
click at [87, 313] on p "1 - Intro" at bounding box center [95, 317] width 17 height 8
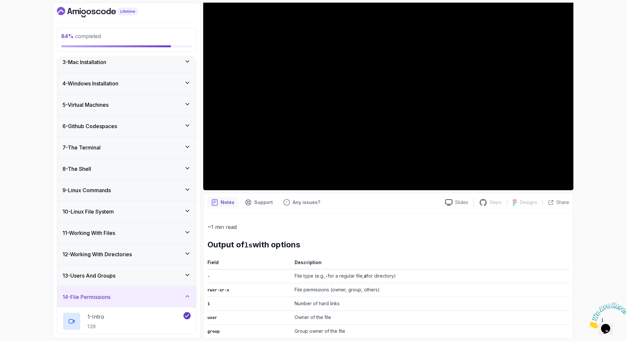
scroll to position [78, 0]
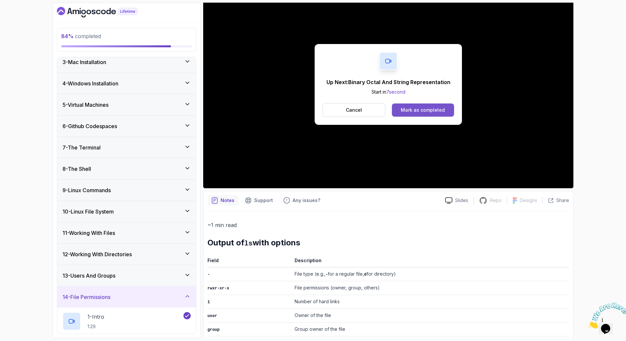
click at [413, 107] on div "Mark as completed" at bounding box center [423, 110] width 44 height 7
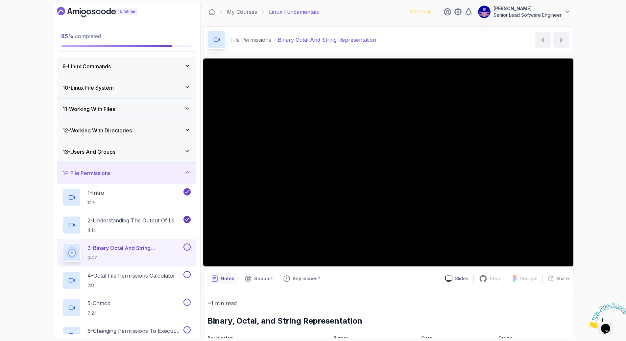
scroll to position [203, 0]
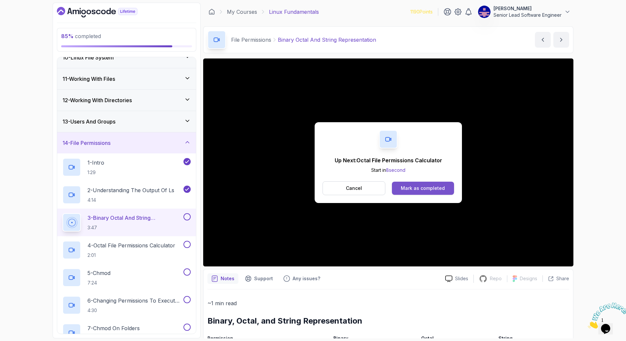
click at [426, 185] on div "Mark as completed" at bounding box center [423, 188] width 44 height 7
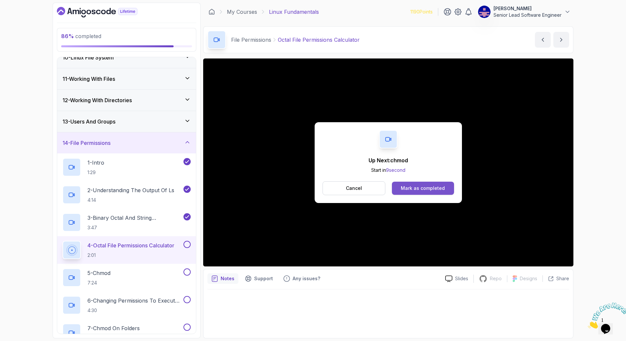
click at [410, 185] on div "Mark as completed" at bounding box center [423, 188] width 44 height 7
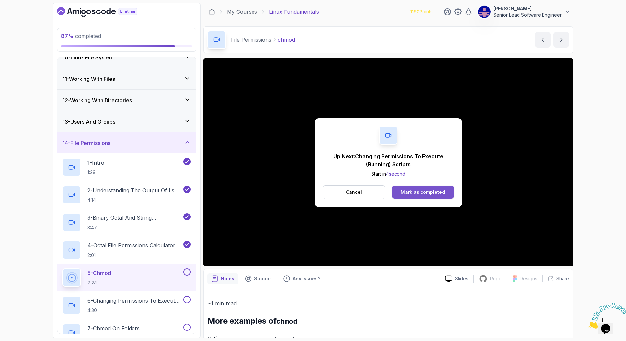
click at [416, 189] on div "Mark as completed" at bounding box center [423, 192] width 44 height 7
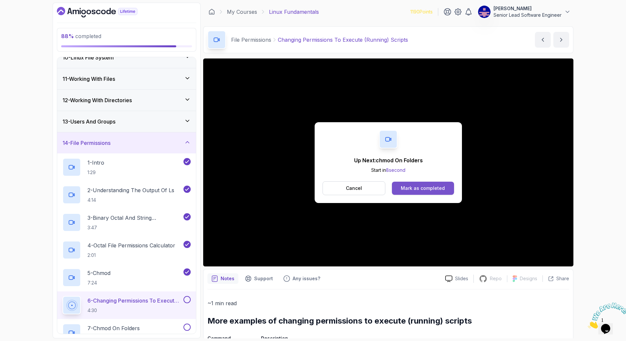
click at [411, 182] on button "Mark as completed" at bounding box center [423, 188] width 62 height 13
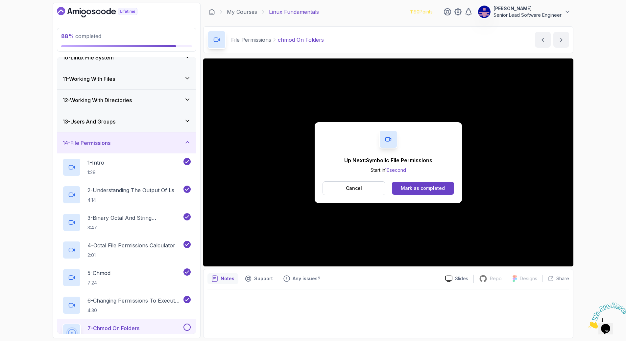
click at [353, 229] on div "Up Next: Symbolic File Permissions Start in 10 second Cancel Mark as completed" at bounding box center [388, 163] width 370 height 208
click at [404, 182] on button "Mark as completed" at bounding box center [423, 188] width 62 height 13
